Goal: Obtain resource: Download file/media

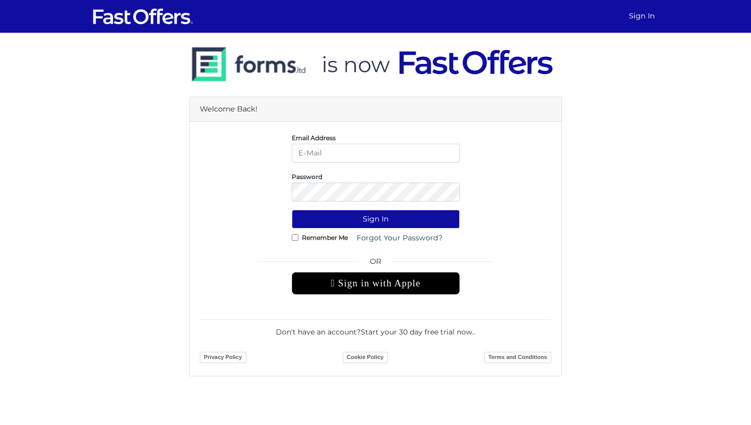
click at [375, 274] on div " Sign in with Apple" at bounding box center [376, 283] width 168 height 22
click at [372, 281] on div " Sign in with Apple" at bounding box center [376, 283] width 168 height 22
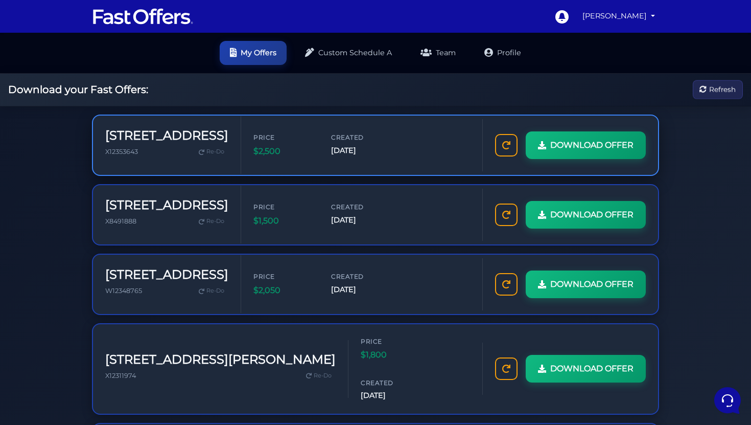
click at [213, 134] on h3 "272 Upper Paradise Rd" at bounding box center [166, 135] width 123 height 15
click at [153, 138] on h3 "272 Upper Paradise Rd" at bounding box center [166, 135] width 123 height 15
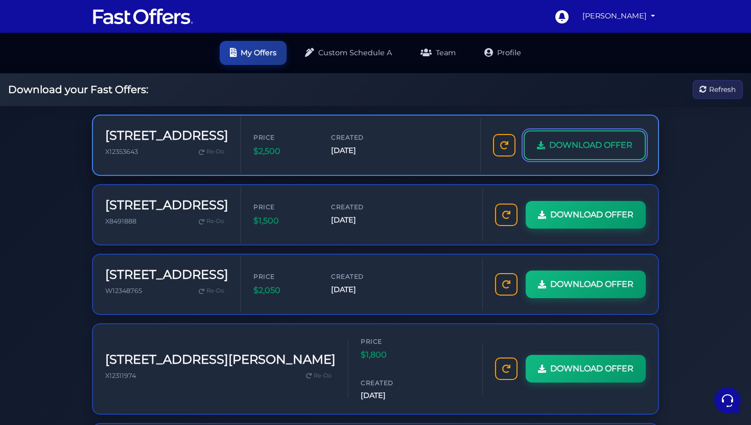
click at [533, 140] on link "DOWNLOAD OFFER" at bounding box center [585, 145] width 122 height 30
